Goal: Navigation & Orientation: Find specific page/section

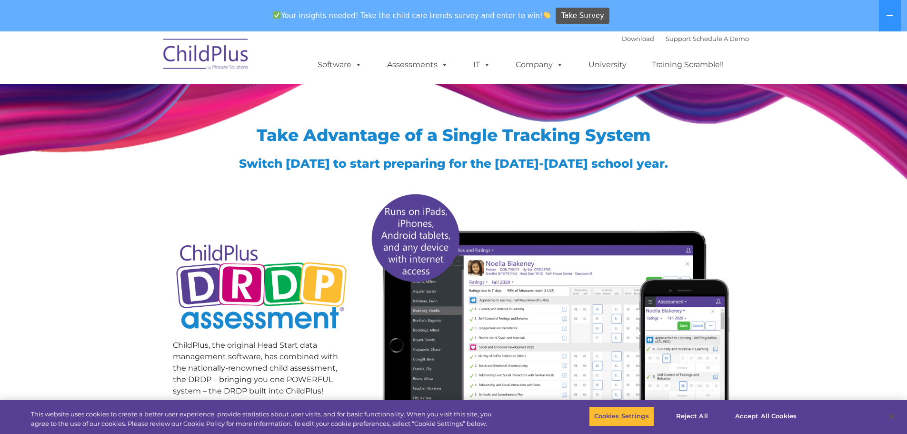
click at [218, 56] on img at bounding box center [205, 56] width 95 height 48
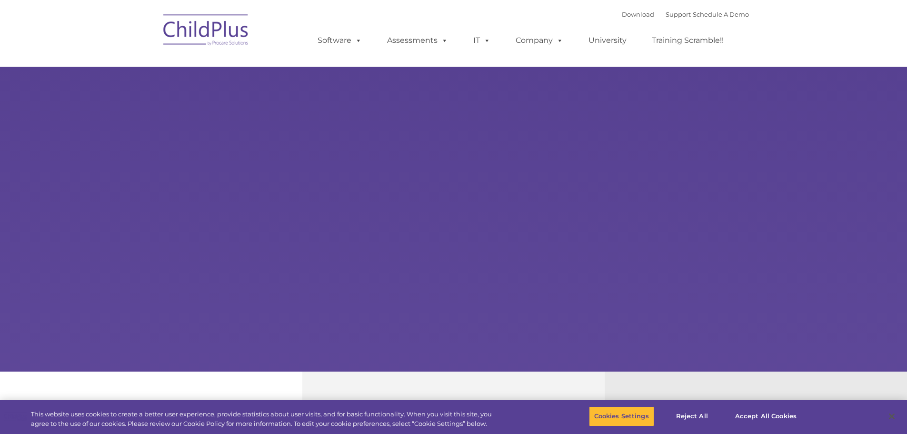
select select "MEDIUM"
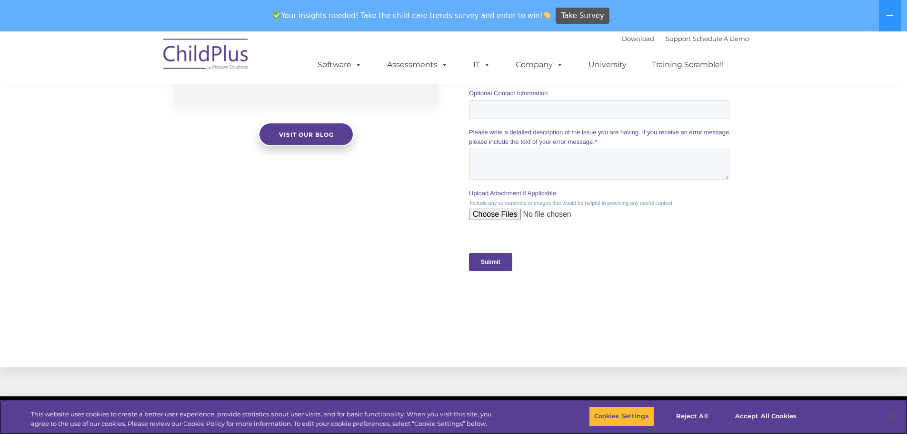
scroll to position [957, 0]
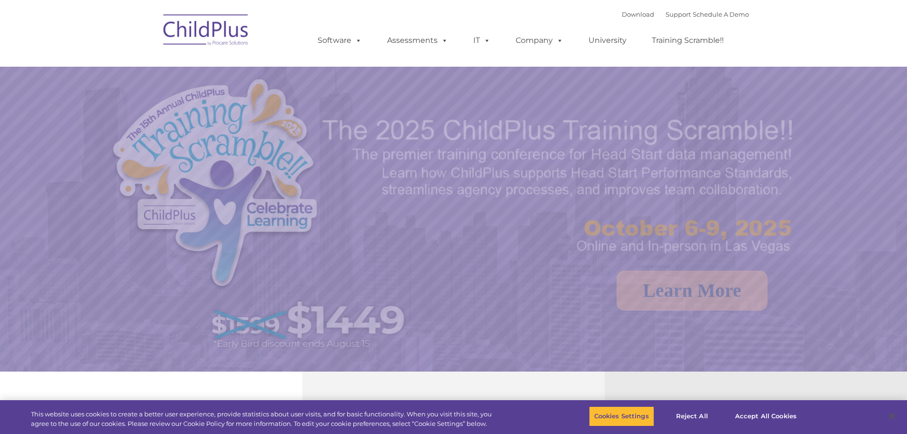
select select "MEDIUM"
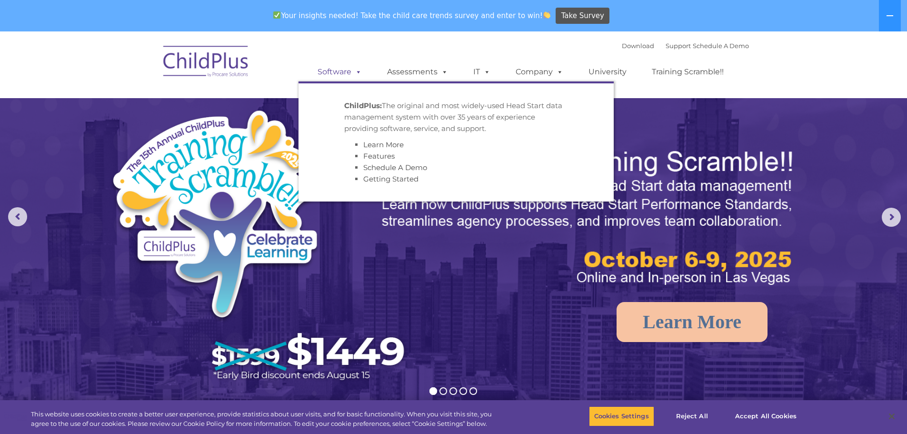
click at [359, 74] on span at bounding box center [356, 71] width 10 height 9
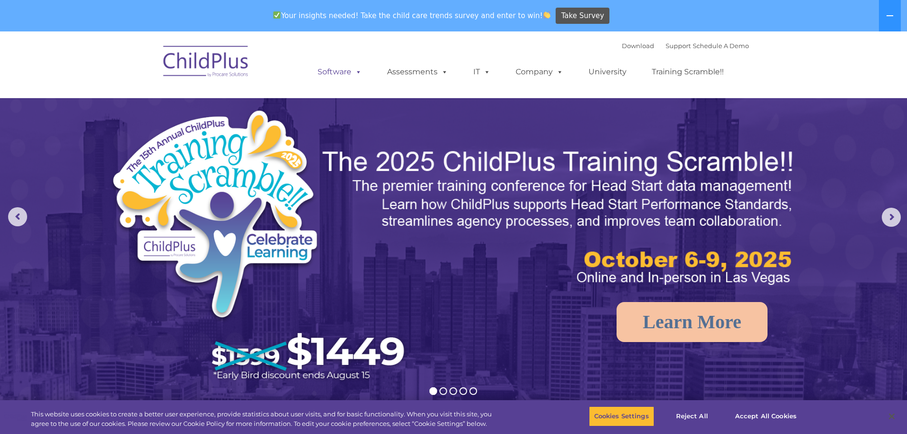
click at [359, 74] on span at bounding box center [356, 71] width 10 height 9
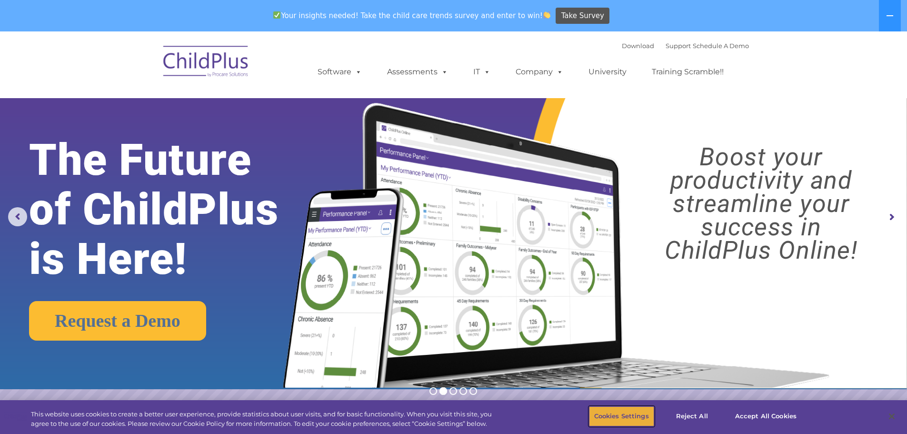
click at [630, 414] on button "Cookies Settings" at bounding box center [621, 416] width 65 height 20
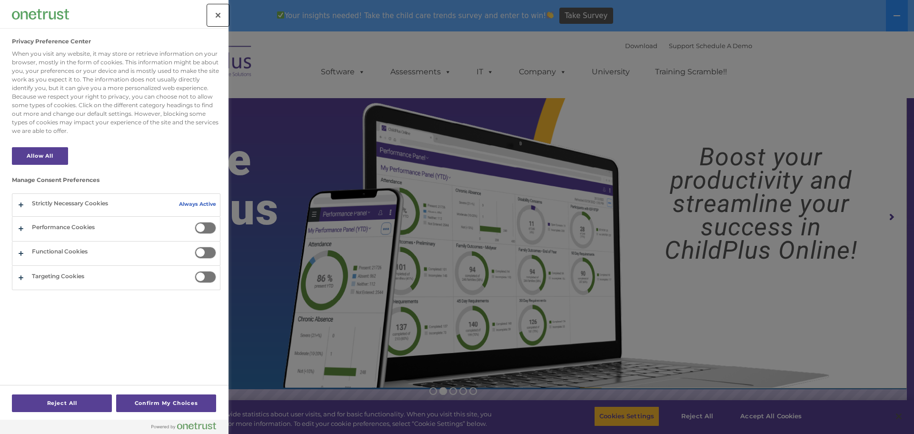
click at [215, 13] on button "Close" at bounding box center [218, 15] width 21 height 21
